Goal: Find specific page/section: Find specific page/section

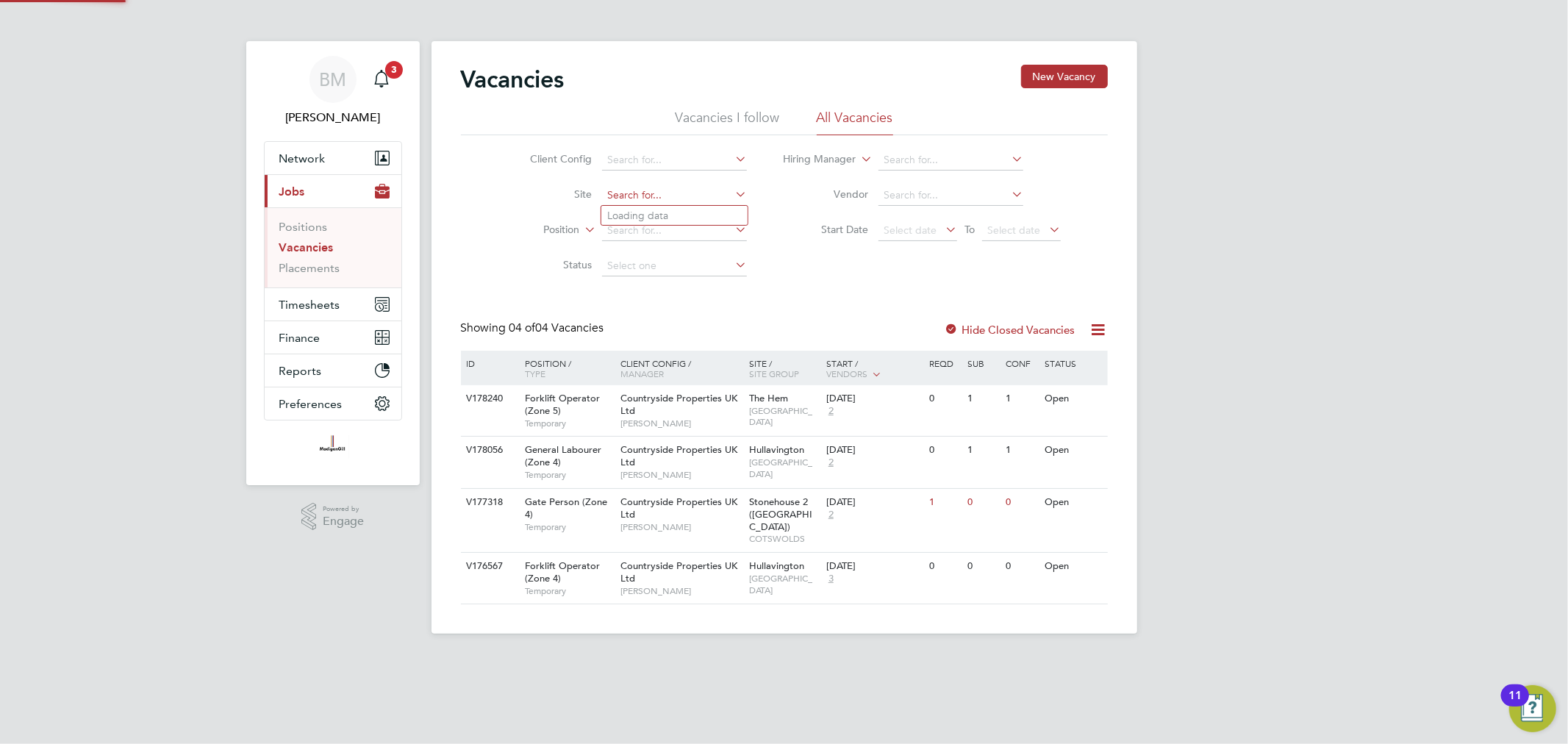
click at [649, 188] on input at bounding box center [675, 196] width 145 height 21
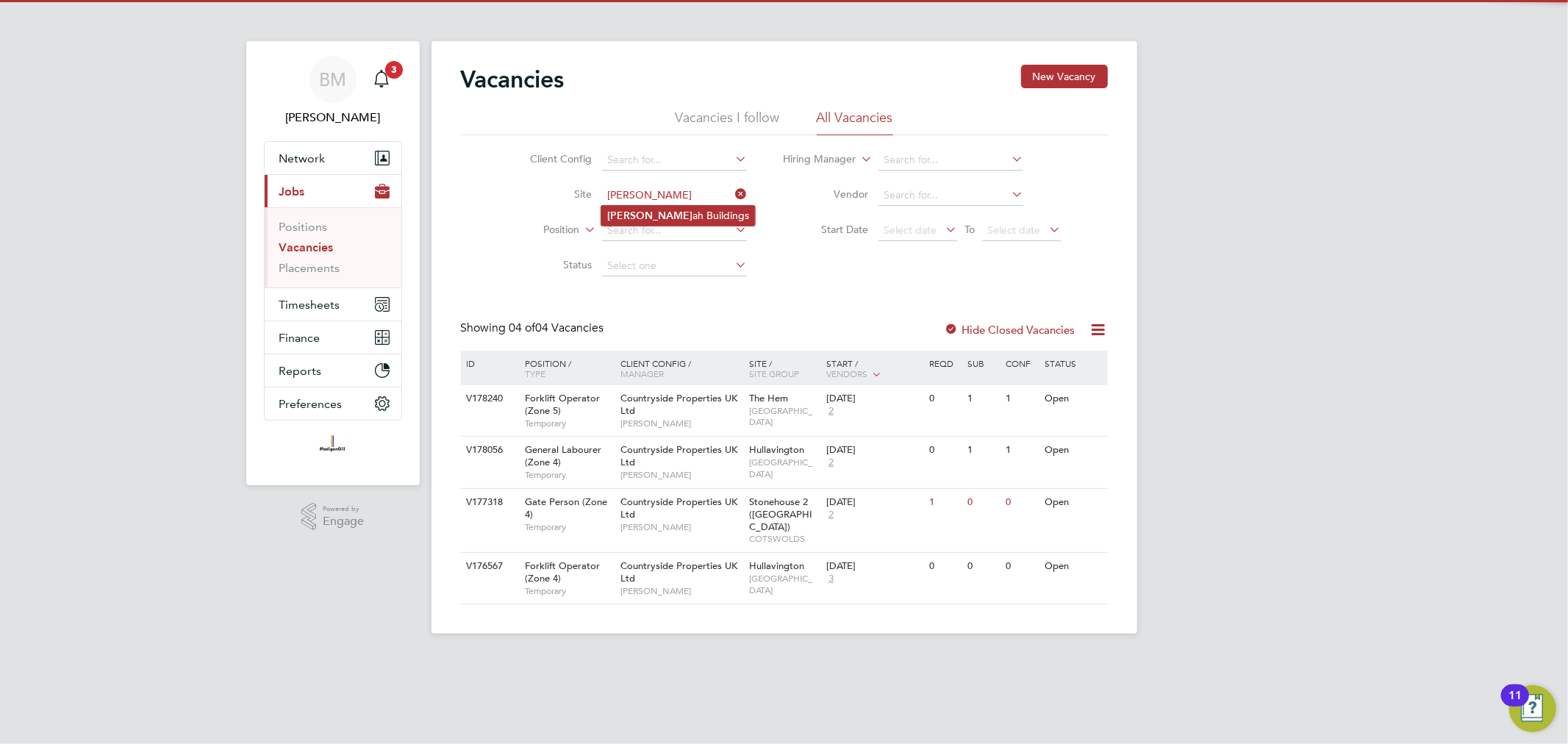
click at [667, 219] on li "Hann ah Buildings" at bounding box center [678, 216] width 153 height 20
type input "Hannah Buildings"
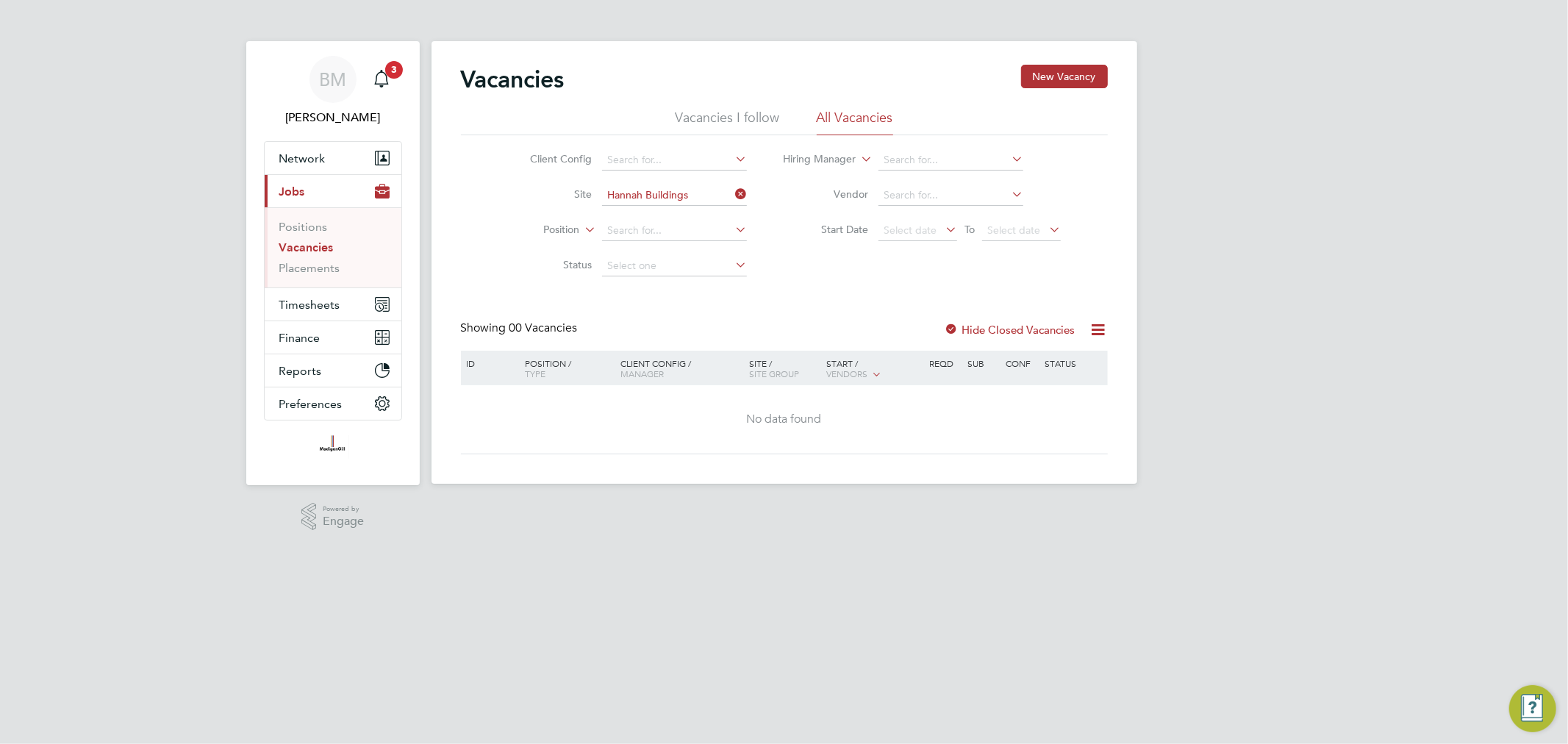
click at [789, 340] on div "Showing 00 Vacancies Hide Closed Vacancies" at bounding box center [784, 336] width 647 height 30
click at [985, 324] on label "Hide Closed Vacancies" at bounding box center [1010, 330] width 131 height 14
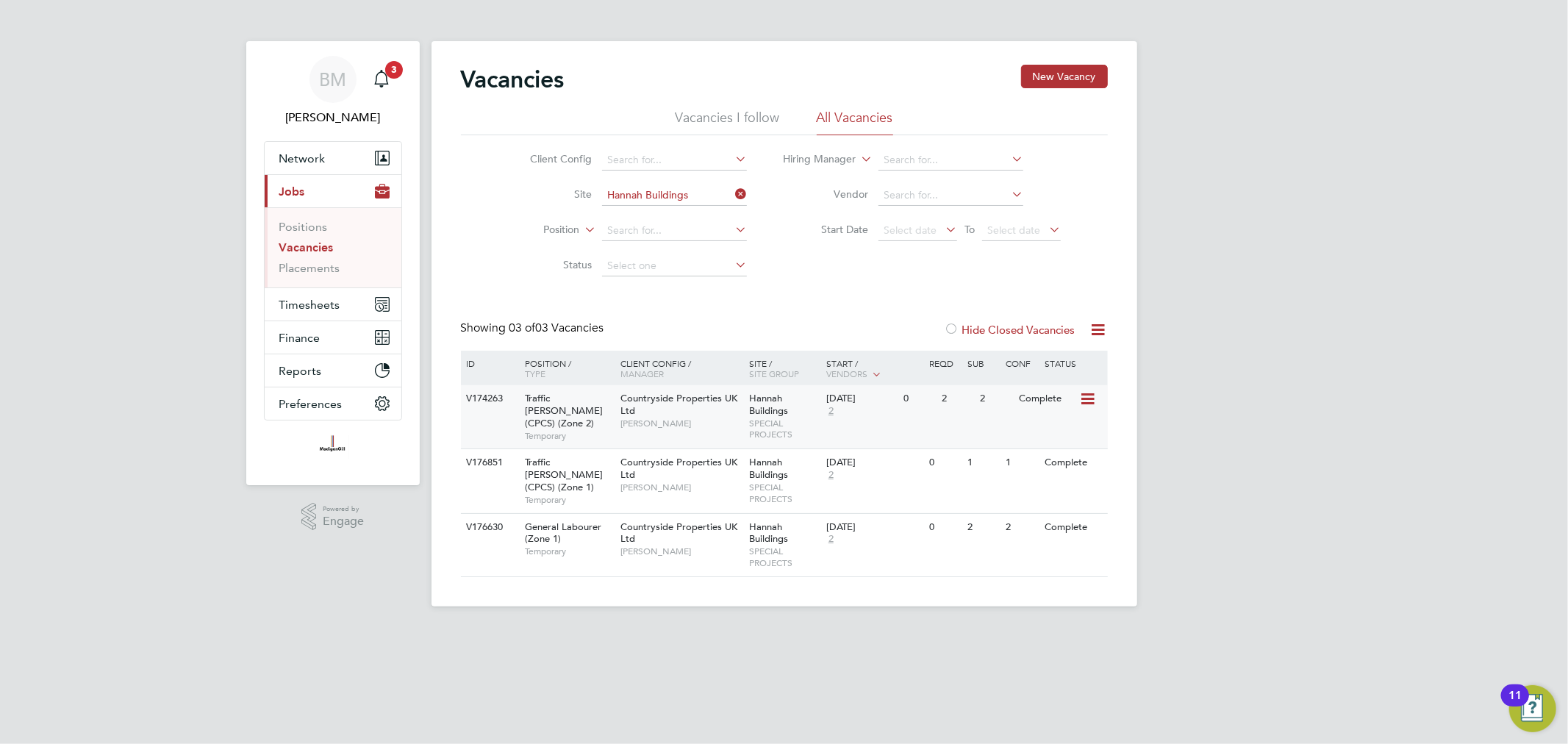
click at [752, 412] on span "Hannah Buildings" at bounding box center [768, 404] width 39 height 25
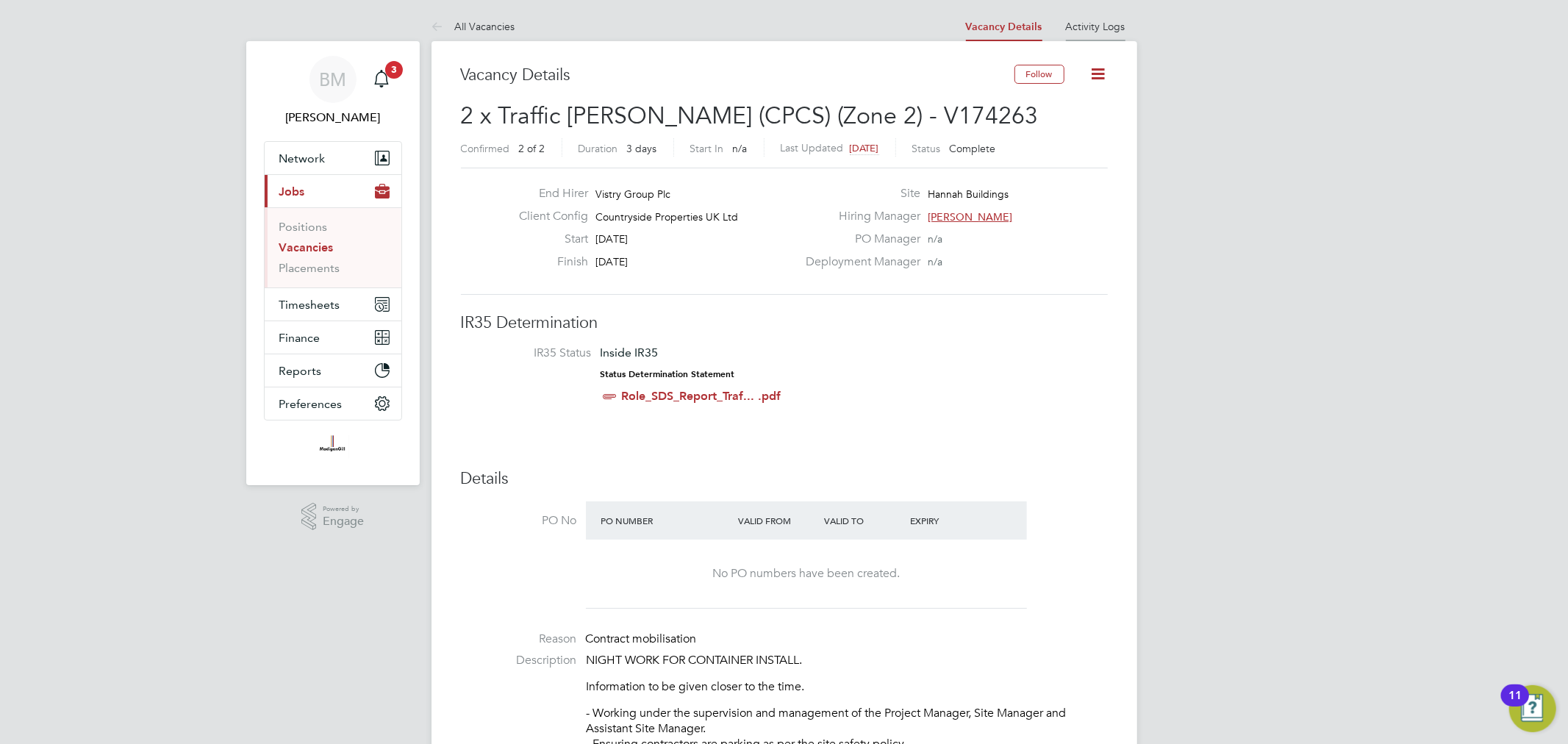
click at [1089, 20] on link "Activity Logs" at bounding box center [1096, 27] width 60 height 13
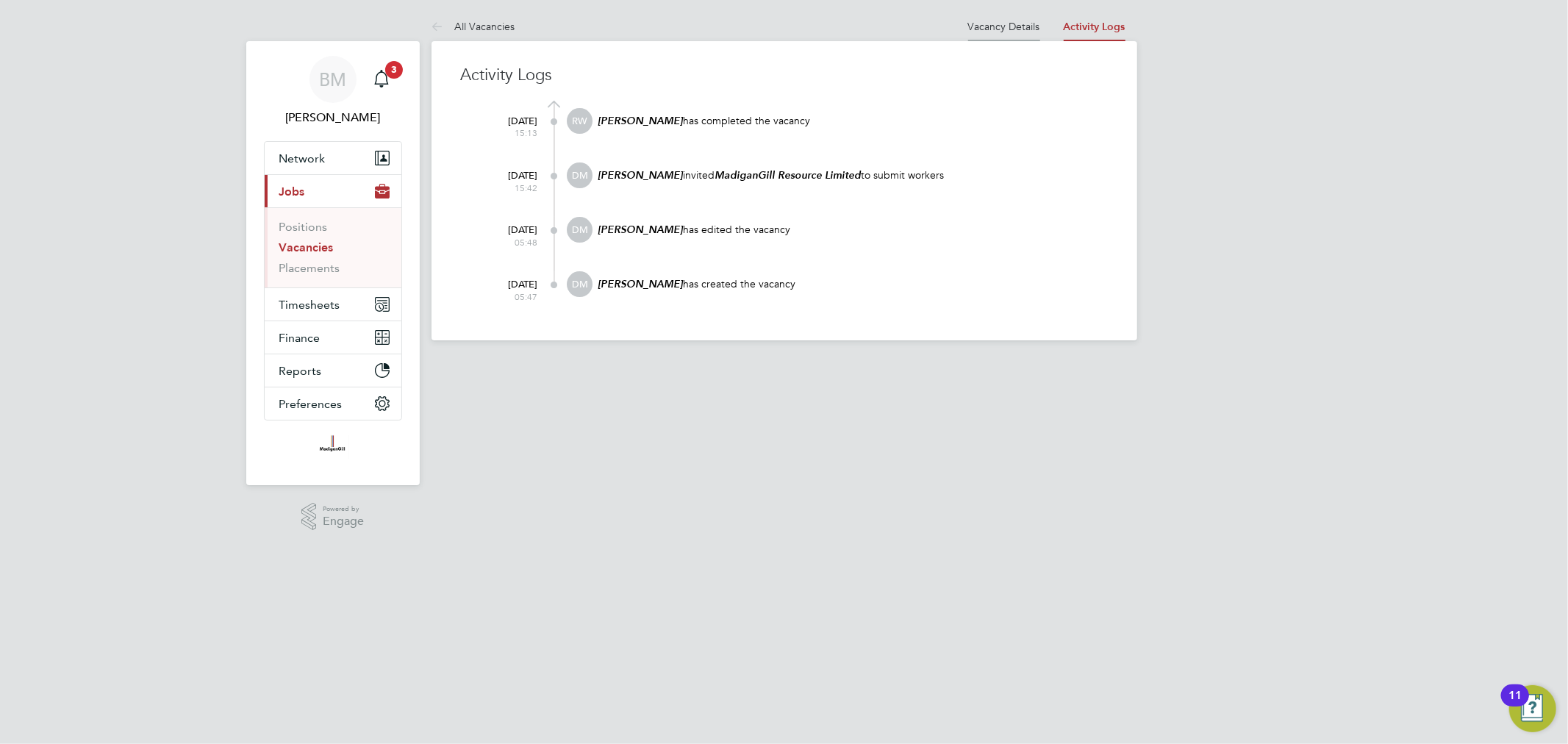
click at [1023, 20] on link "Vacancy Details" at bounding box center [1004, 27] width 72 height 13
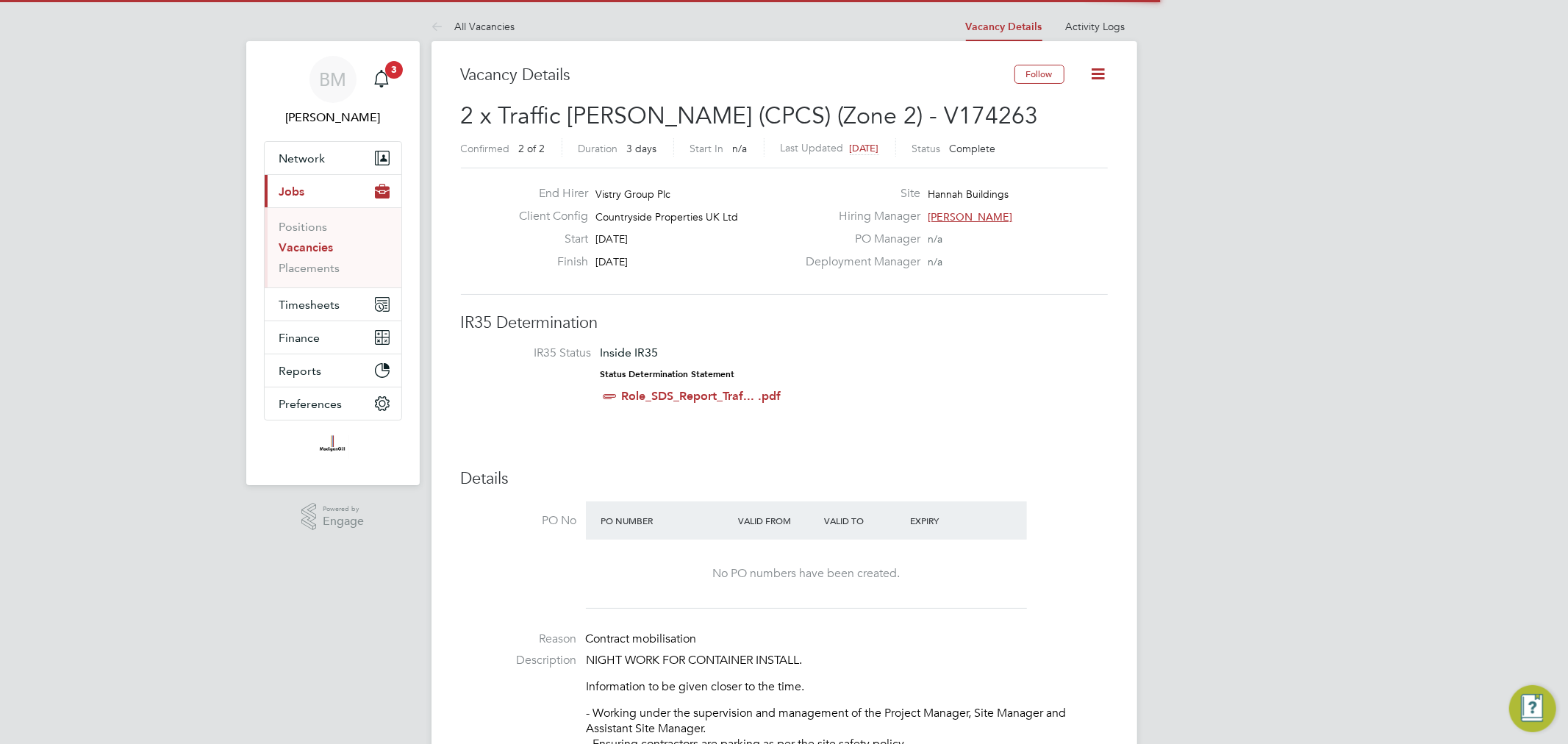
scroll to position [25, 128]
